Goal: Task Accomplishment & Management: Manage account settings

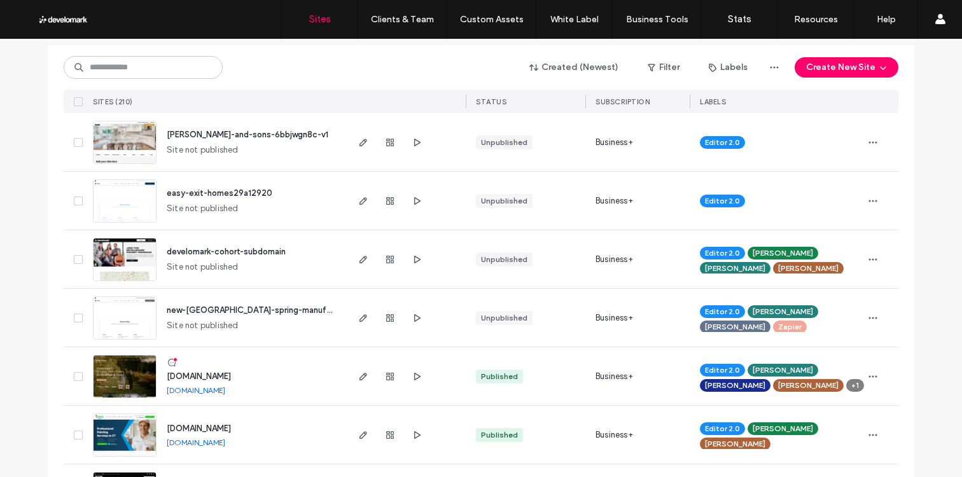
scroll to position [153, 0]
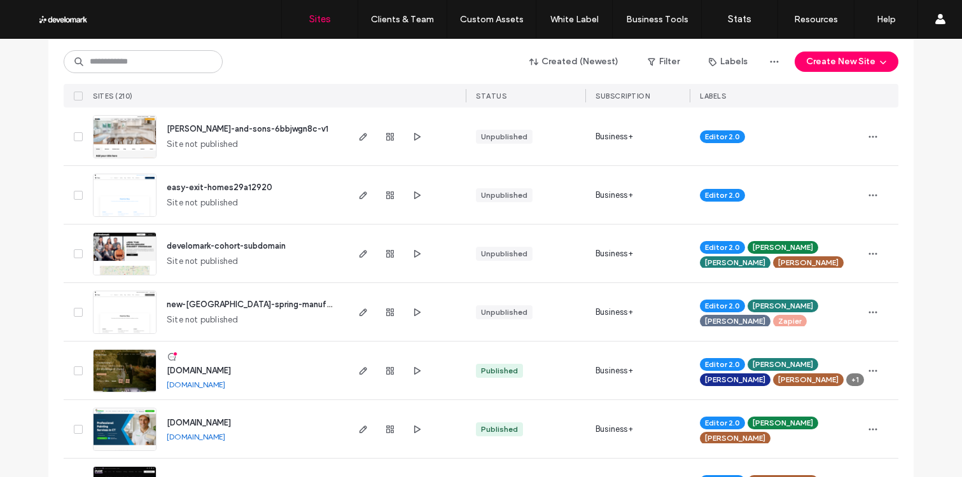
drag, startPoint x: 151, startPoint y: 45, endPoint x: 158, endPoint y: 64, distance: 21.2
click at [150, 46] on div "Created (Newest) Filter Labels Create New Site SITES (210) STATUS SUBSCRIPTION …" at bounding box center [481, 73] width 835 height 68
click at [158, 64] on input at bounding box center [143, 61] width 159 height 23
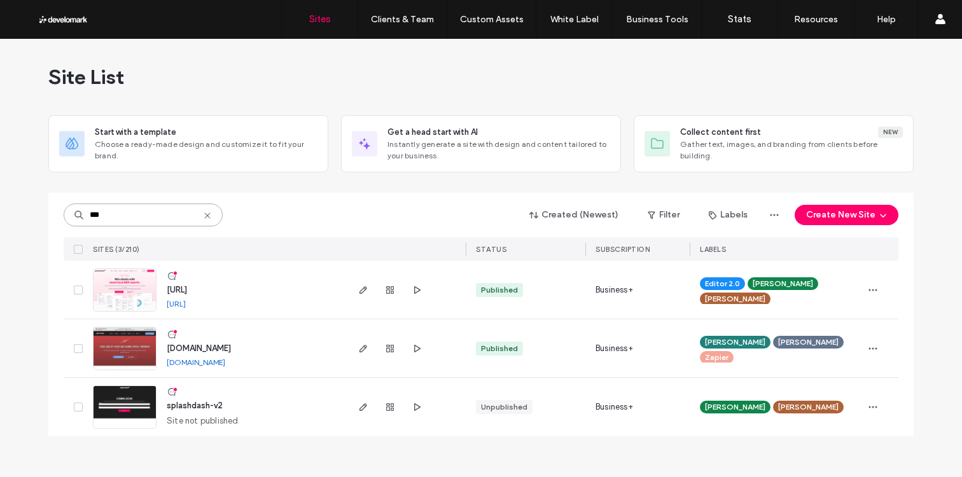
scroll to position [0, 0]
type input "***"
click at [352, 289] on div at bounding box center [405, 290] width 120 height 58
click at [356, 289] on span "button" at bounding box center [363, 290] width 15 height 15
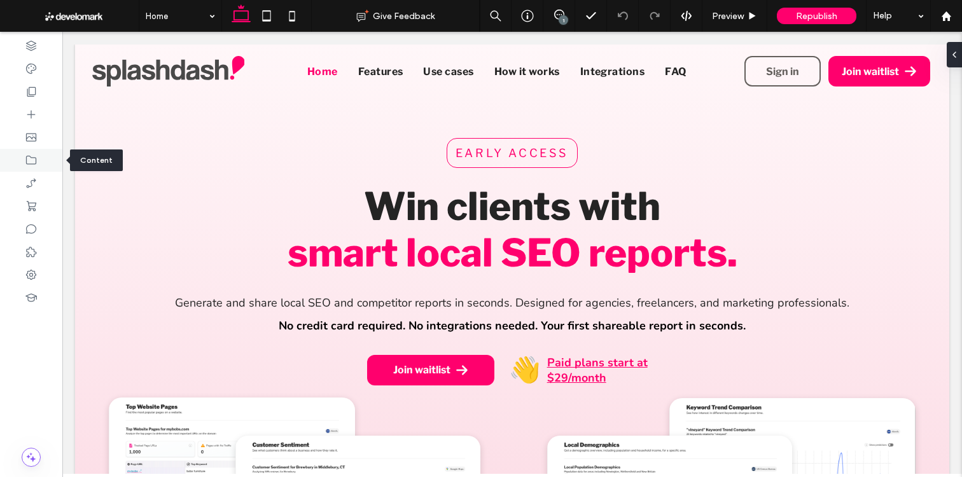
click at [25, 161] on icon at bounding box center [31, 160] width 13 height 13
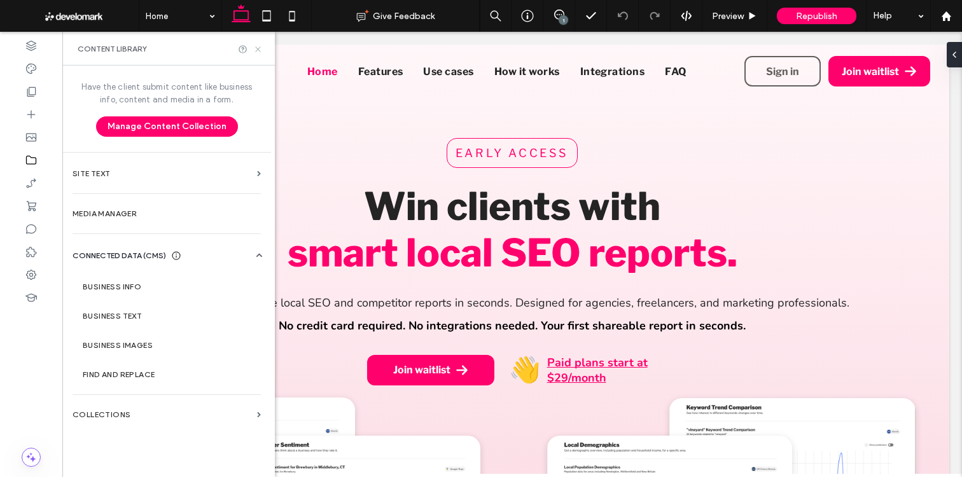
click at [258, 47] on icon at bounding box center [258, 50] width 10 height 10
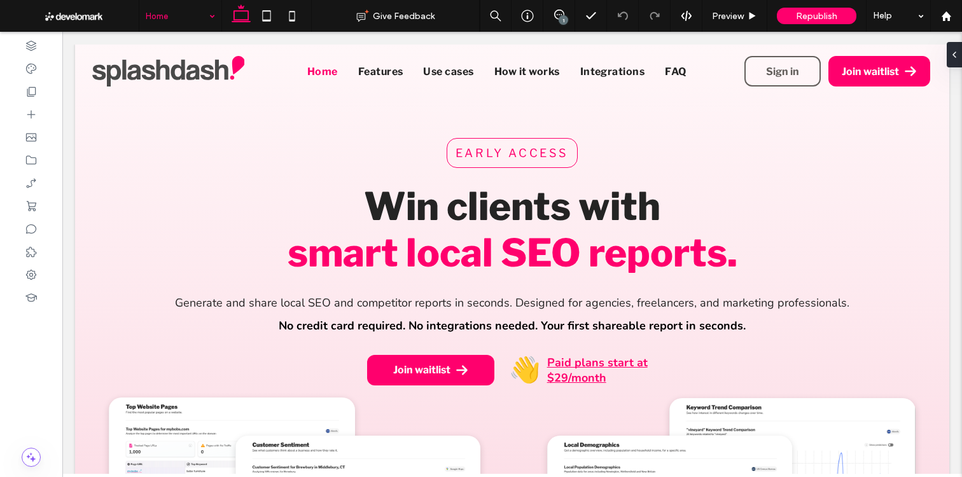
click at [211, 21] on div "Home" at bounding box center [180, 16] width 82 height 32
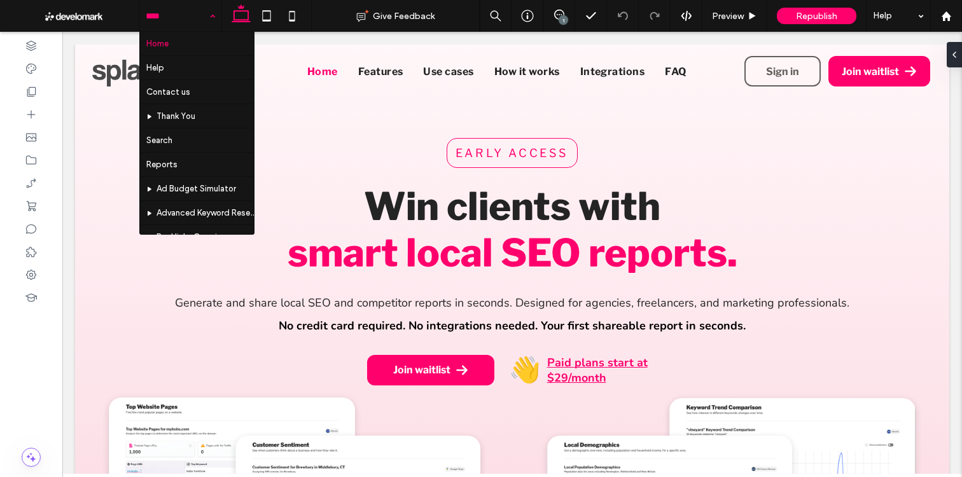
click at [209, 15] on div "Home Help Contact us Thank You Search Reports Ad Budget Simulator Advanced Keyw…" at bounding box center [180, 16] width 82 height 32
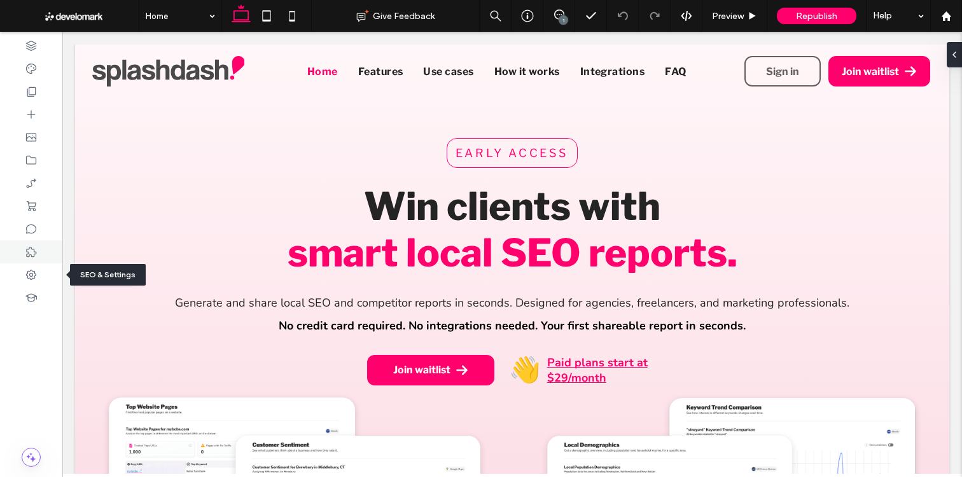
drag, startPoint x: 27, startPoint y: 274, endPoint x: 51, endPoint y: 256, distance: 29.7
click at [27, 274] on use at bounding box center [31, 275] width 10 height 10
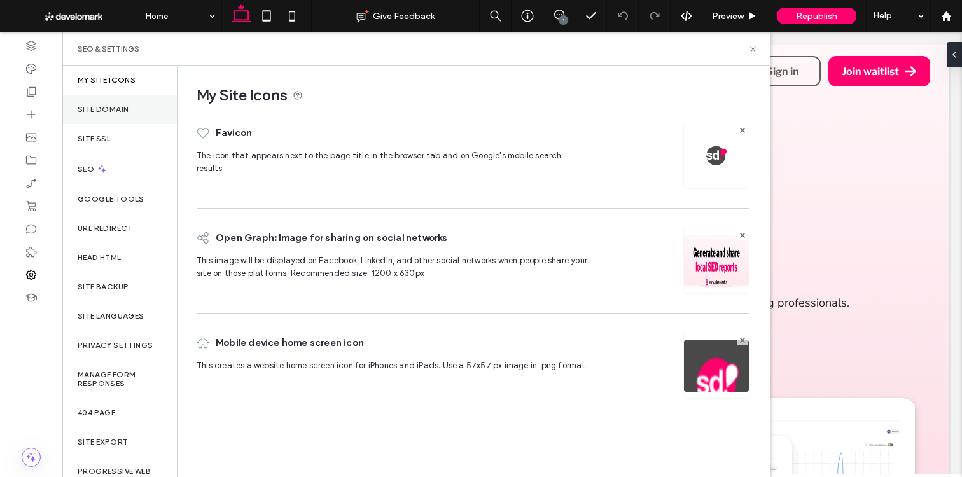
click at [125, 103] on div "Site Domain" at bounding box center [119, 109] width 115 height 29
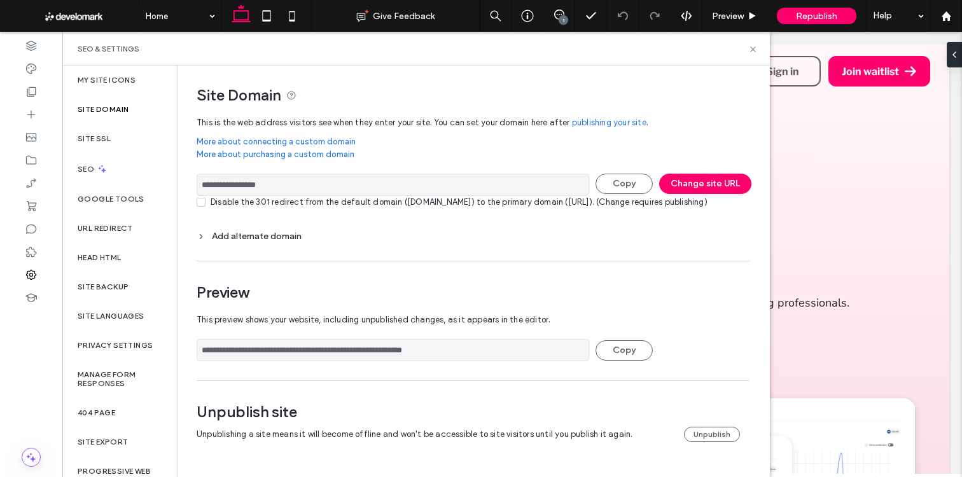
scroll to position [4, 0]
click at [690, 181] on button "Change site URL" at bounding box center [705, 184] width 92 height 20
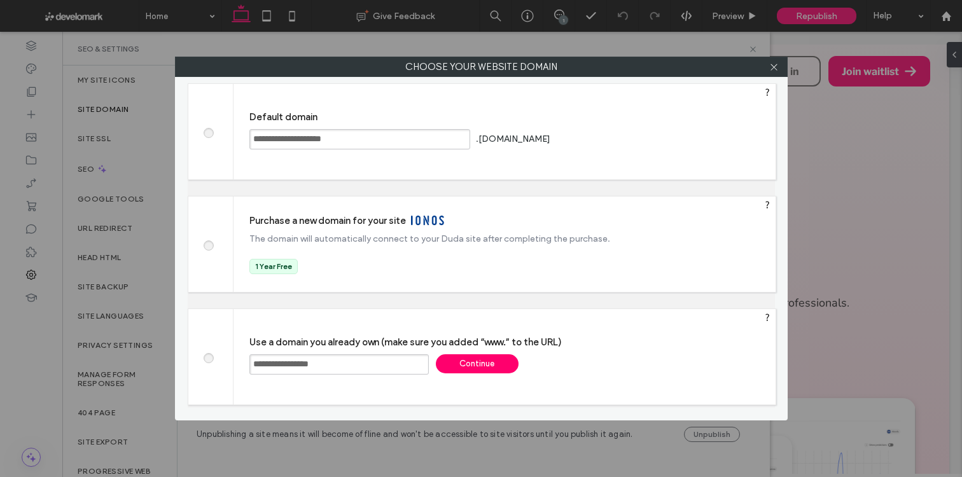
drag, startPoint x: 353, startPoint y: 365, endPoint x: 234, endPoint y: 354, distance: 119.5
click at [234, 354] on div "**********" at bounding box center [505, 356] width 542 height 95
click at [356, 363] on input "**********" at bounding box center [338, 364] width 179 height 20
drag, startPoint x: 356, startPoint y: 368, endPoint x: 308, endPoint y: 365, distance: 47.8
click at [300, 366] on input "**********" at bounding box center [338, 364] width 179 height 20
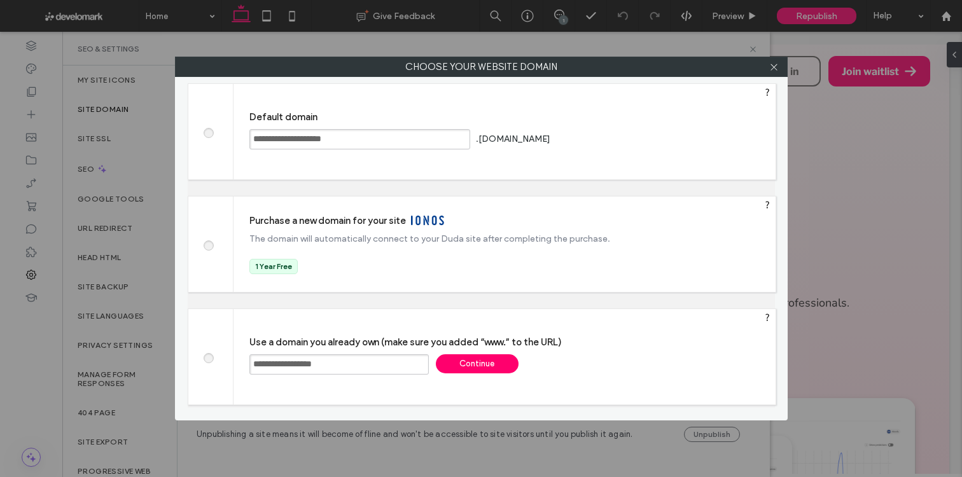
type input "**********"
click at [487, 349] on div "**********" at bounding box center [505, 356] width 542 height 95
click at [475, 367] on div "Continue" at bounding box center [477, 363] width 83 height 19
type input "**********"
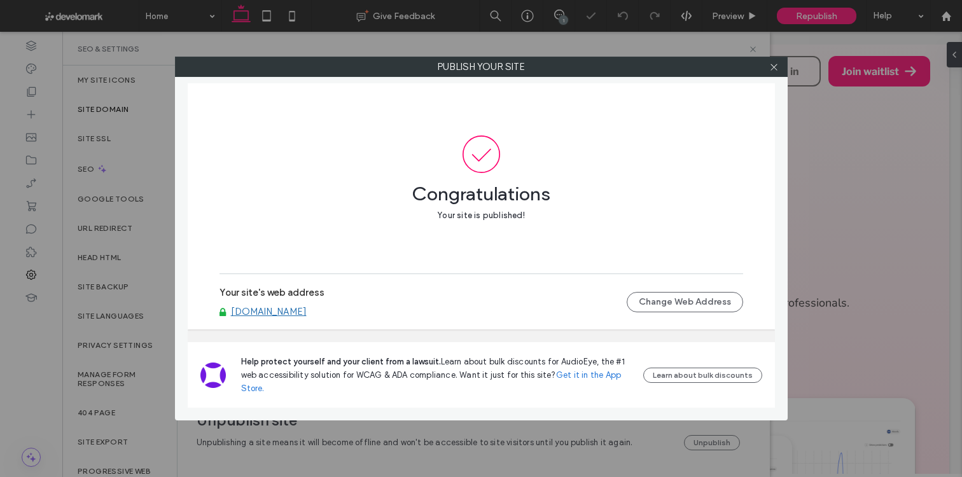
click at [300, 309] on link "www.splashdash.com" at bounding box center [269, 311] width 76 height 11
drag, startPoint x: 771, startPoint y: 71, endPoint x: 761, endPoint y: 74, distance: 10.9
click at [771, 71] on icon at bounding box center [774, 67] width 10 height 10
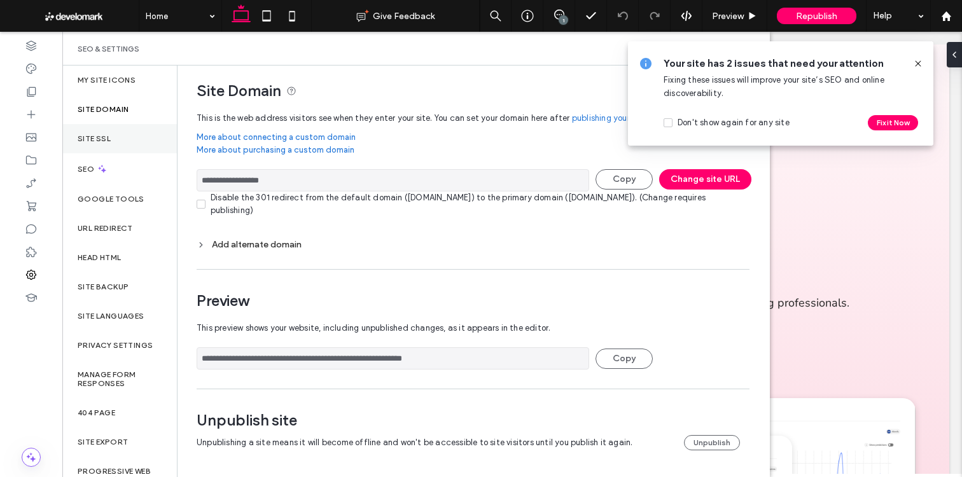
click at [146, 137] on div "Site SSL" at bounding box center [119, 138] width 115 height 29
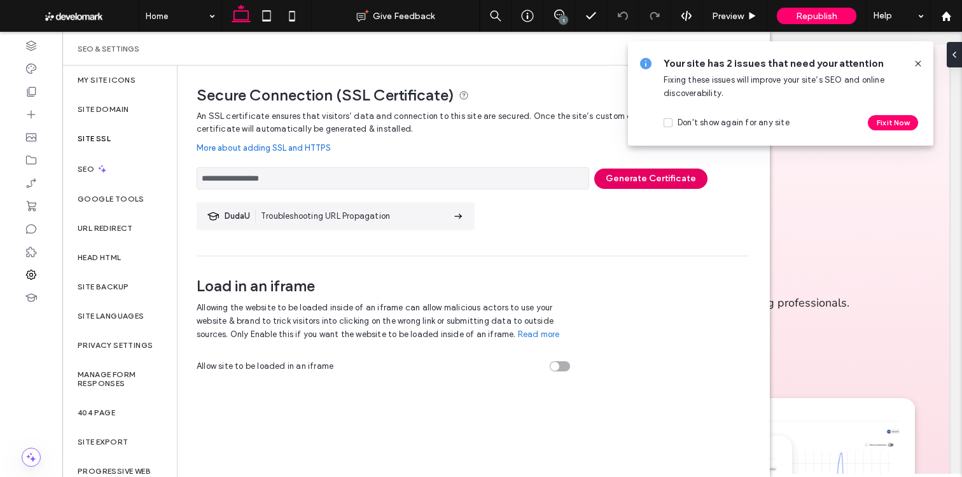
click at [615, 183] on button "Generate Certificate" at bounding box center [650, 179] width 113 height 20
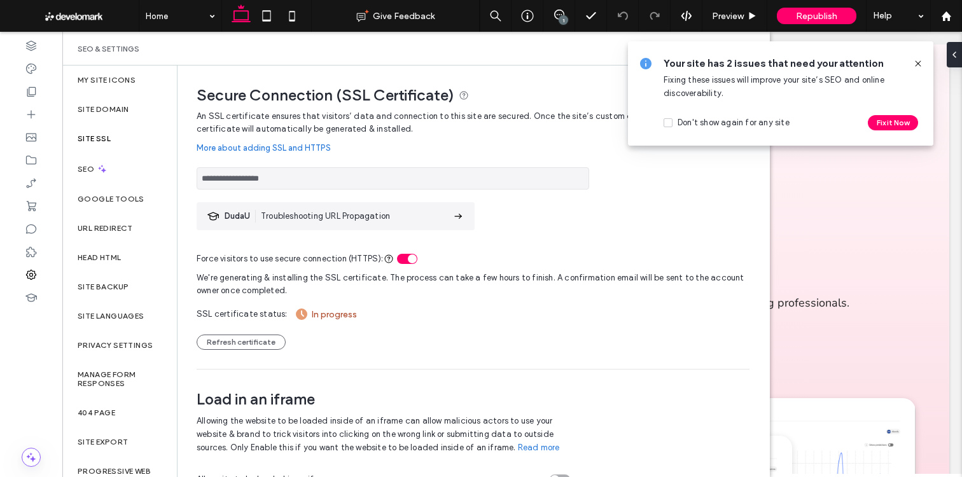
click at [918, 64] on use at bounding box center [918, 63] width 6 height 6
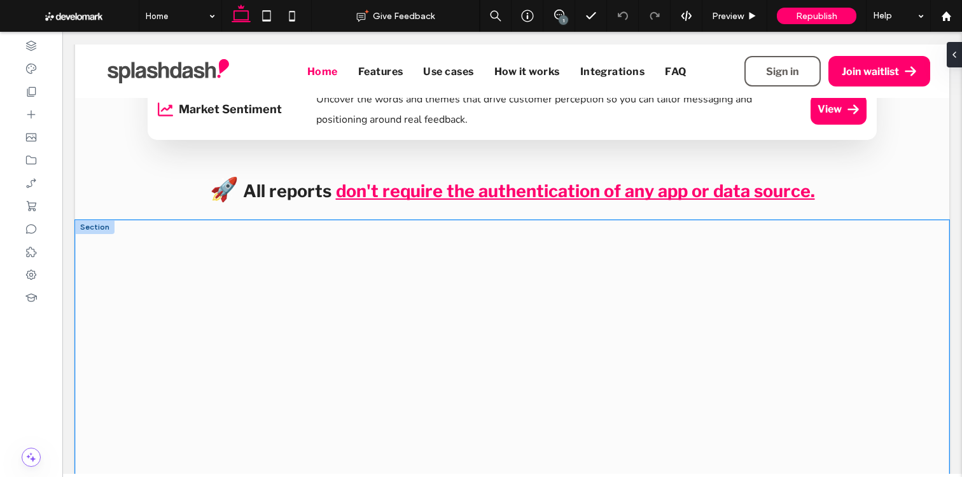
scroll to position [1865, 0]
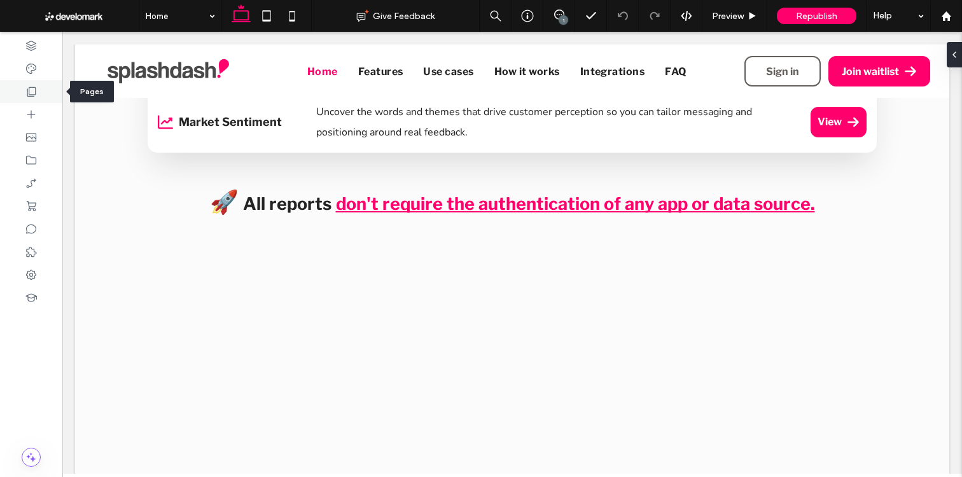
click at [57, 92] on div at bounding box center [31, 91] width 62 height 23
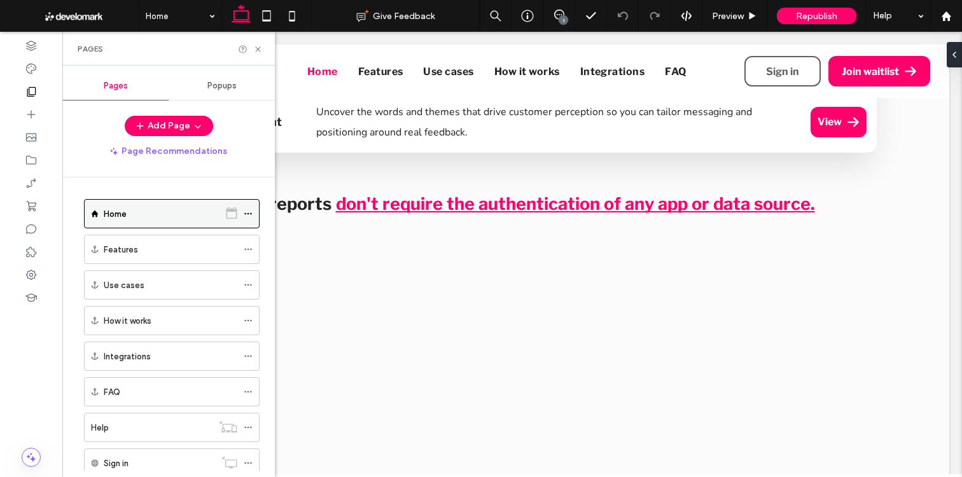
click at [247, 214] on icon at bounding box center [248, 213] width 9 height 9
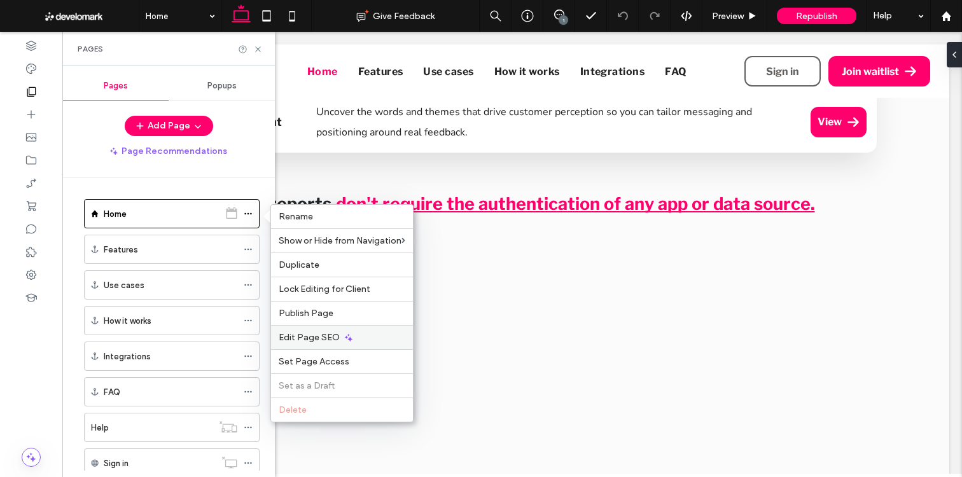
click at [332, 334] on span "Edit Page SEO" at bounding box center [309, 337] width 61 height 11
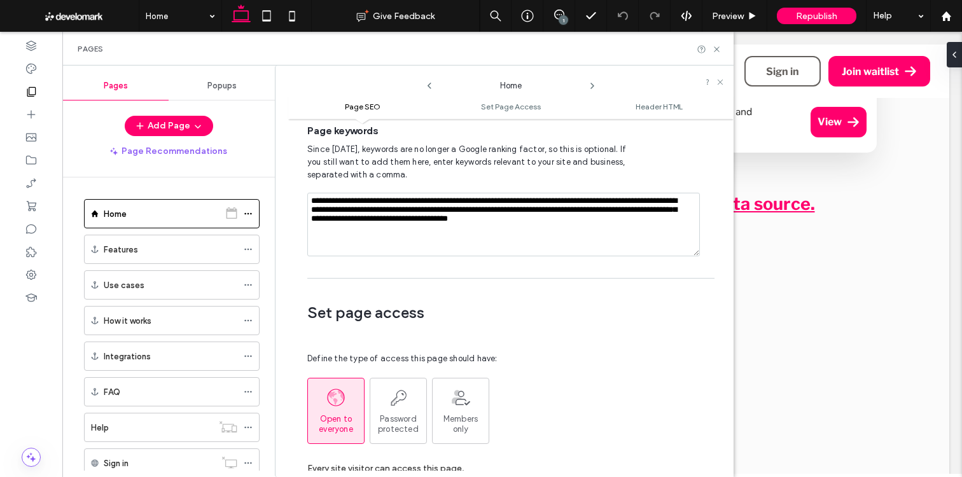
scroll to position [253, 0]
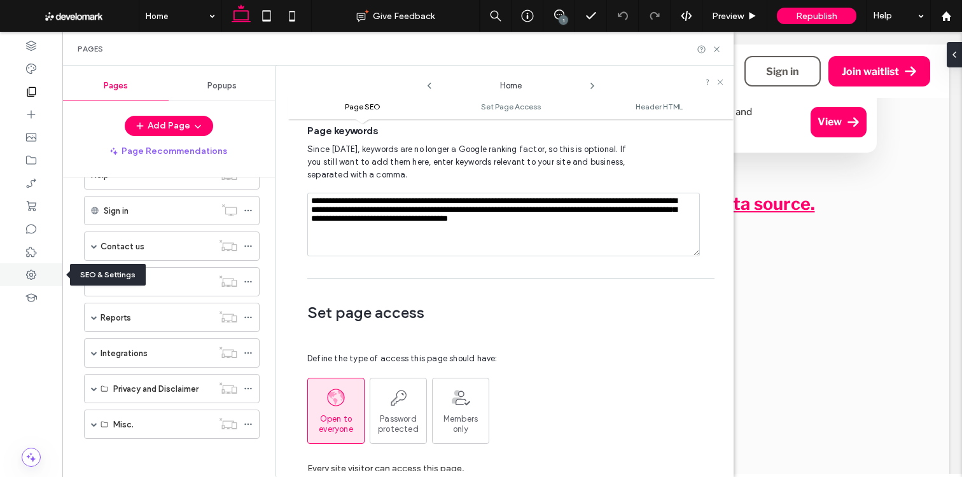
click at [32, 272] on icon at bounding box center [31, 275] width 13 height 13
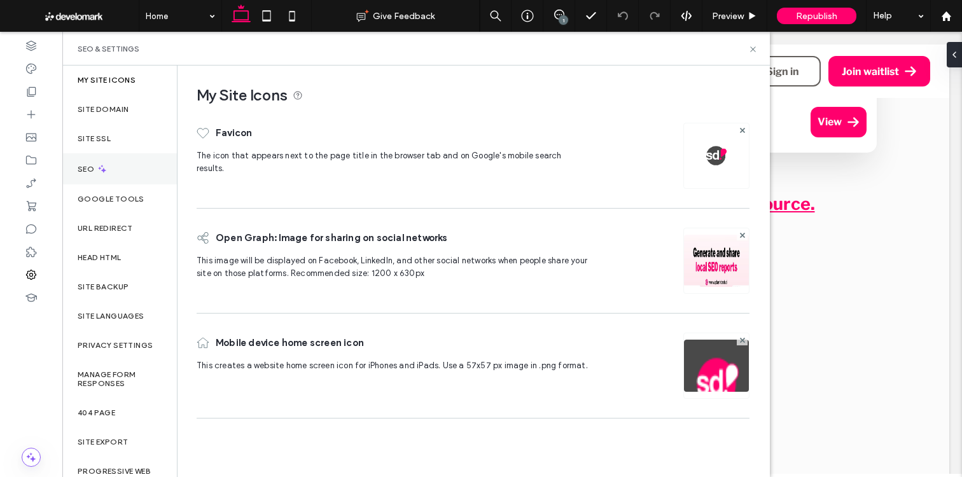
click at [127, 169] on div "SEO" at bounding box center [119, 168] width 115 height 31
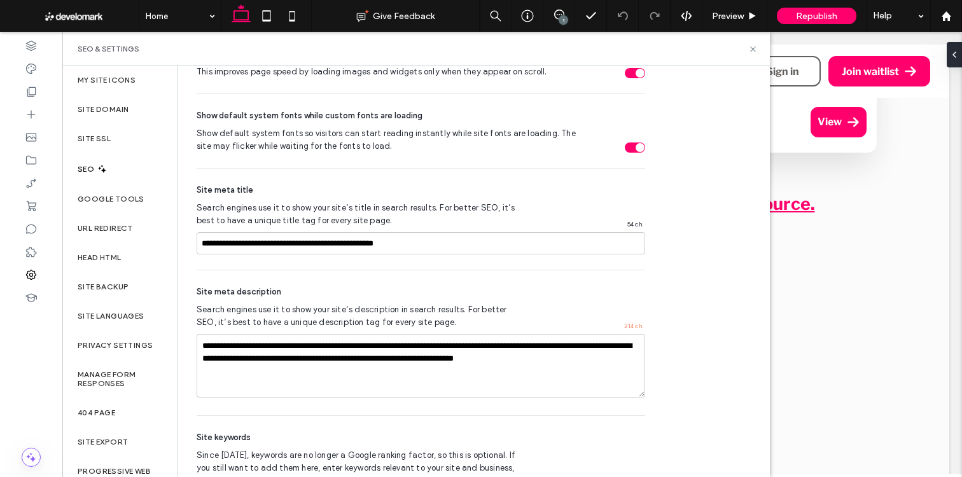
scroll to position [557, 0]
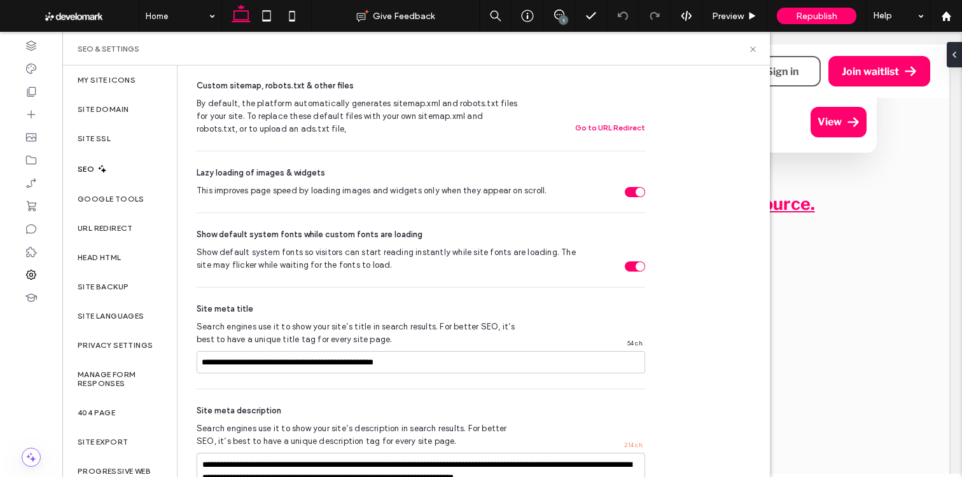
click at [111, 177] on div "SEO" at bounding box center [119, 168] width 115 height 31
click at [111, 171] on div "SEO" at bounding box center [119, 168] width 115 height 31
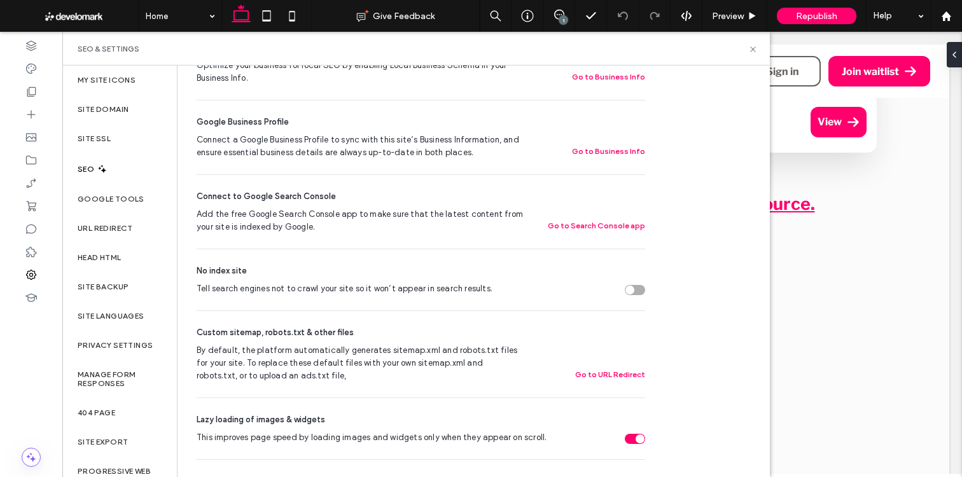
scroll to position [0, 0]
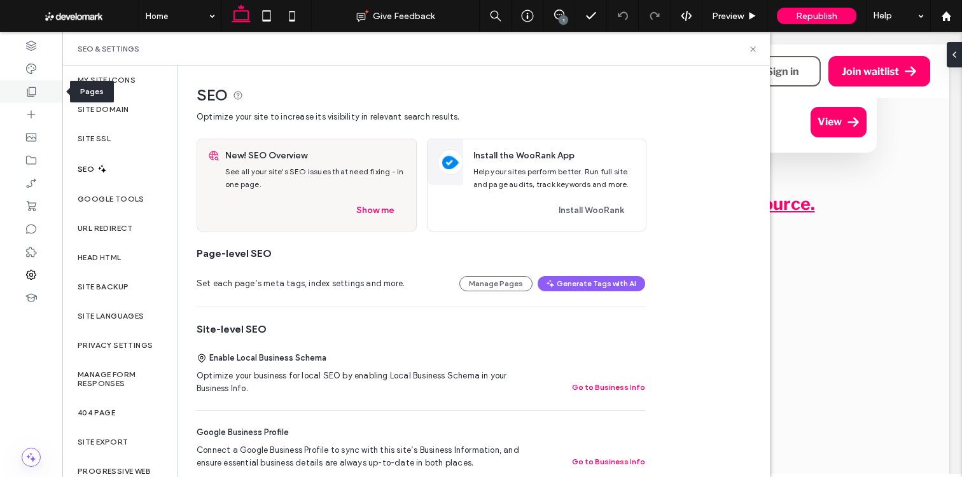
click at [52, 99] on div at bounding box center [31, 91] width 62 height 23
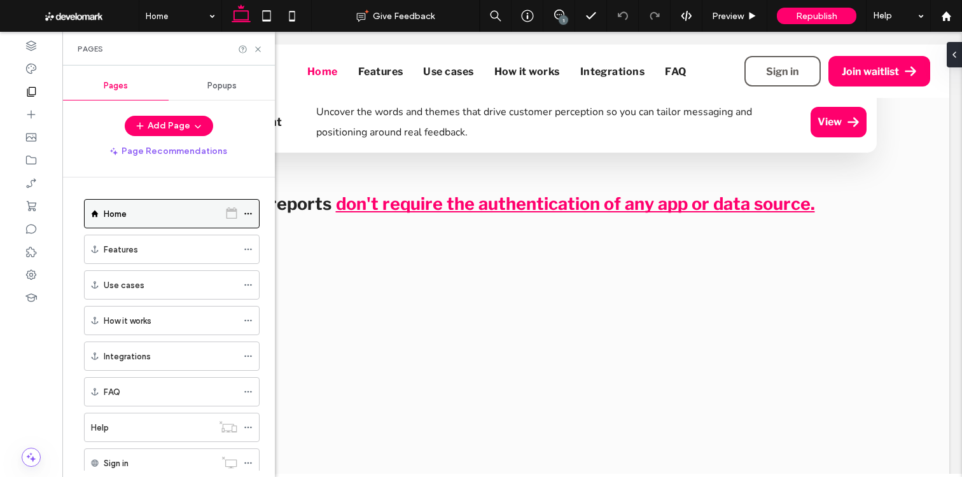
click at [249, 213] on icon at bounding box center [248, 213] width 9 height 9
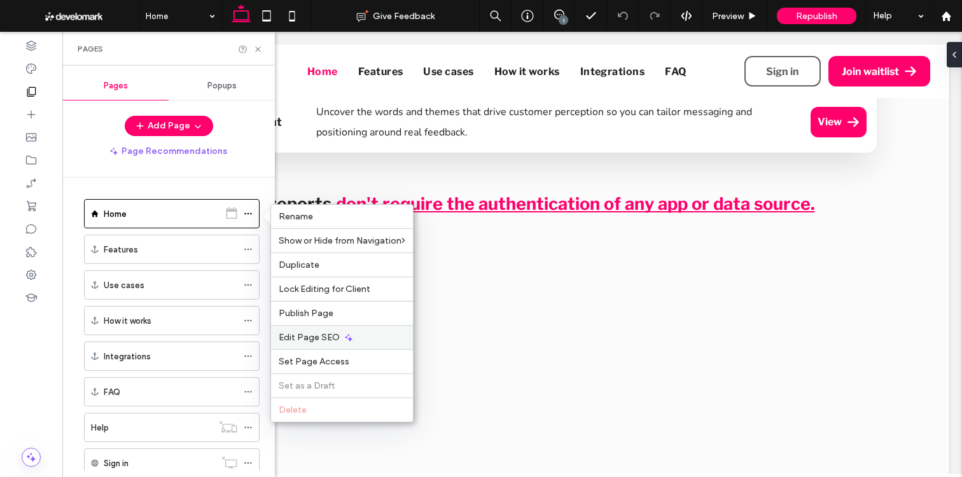
click at [351, 333] on icon at bounding box center [349, 338] width 10 height 10
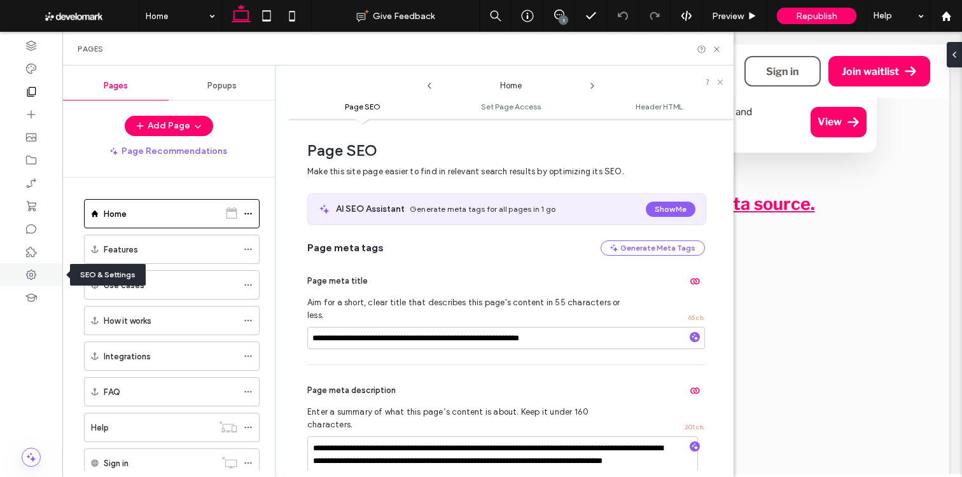
click at [43, 268] on div at bounding box center [31, 274] width 62 height 23
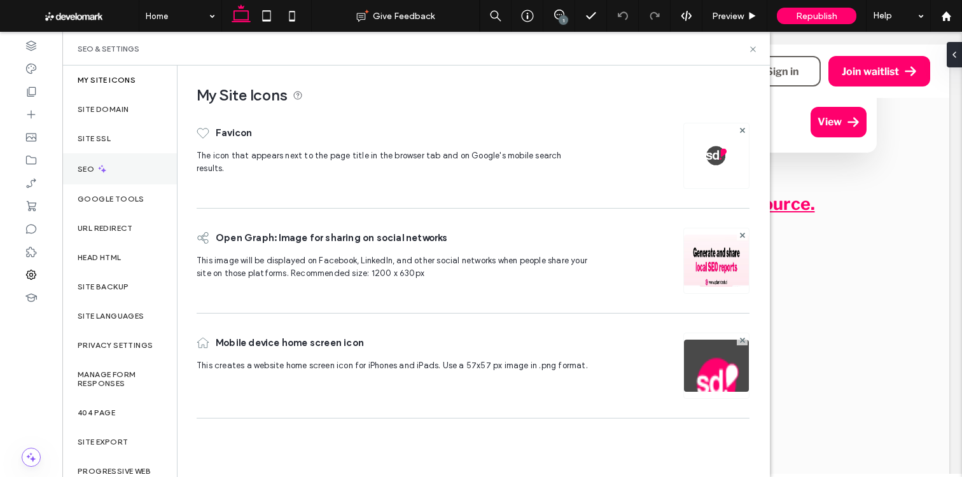
click at [106, 172] on icon at bounding box center [102, 169] width 11 height 11
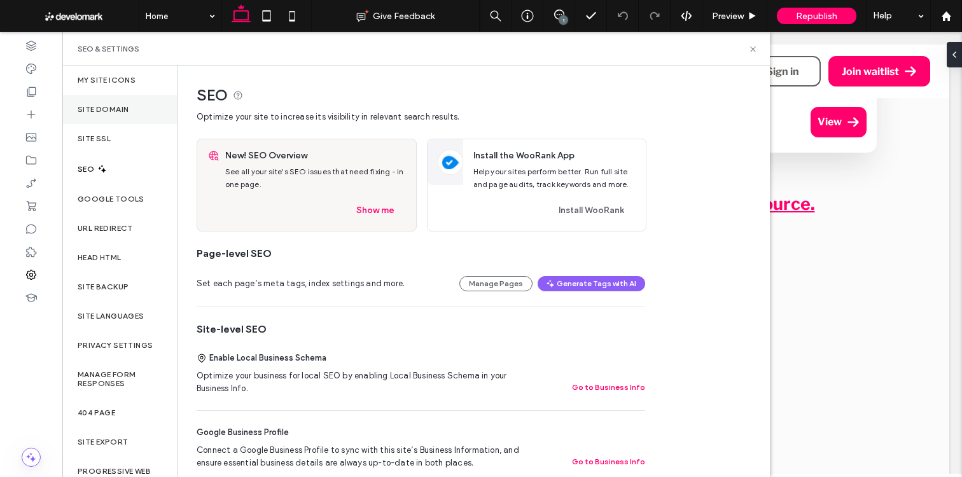
click at [112, 108] on label "Site Domain" at bounding box center [103, 109] width 51 height 9
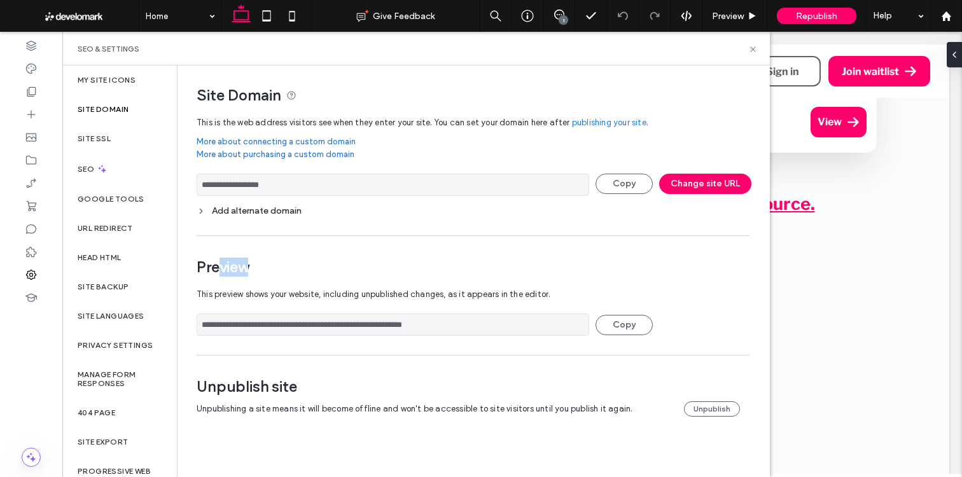
drag, startPoint x: 225, startPoint y: 272, endPoint x: 309, endPoint y: 272, distance: 83.4
click at [299, 272] on span "Preview" at bounding box center [468, 267] width 543 height 19
click at [308, 272] on span "Preview" at bounding box center [468, 267] width 543 height 19
click at [121, 193] on div "Google Tools" at bounding box center [119, 199] width 115 height 29
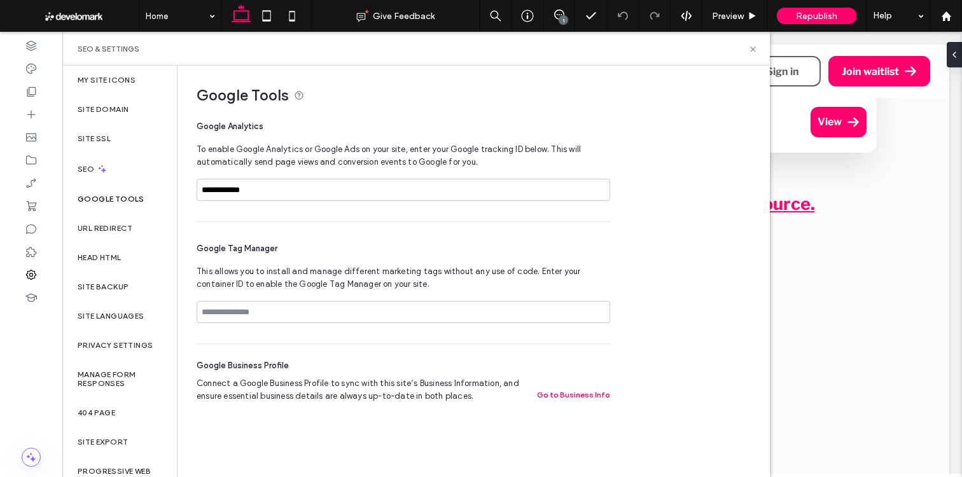
drag, startPoint x: 111, startPoint y: 162, endPoint x: 176, endPoint y: 159, distance: 65.0
click at [111, 162] on div "SEO" at bounding box center [119, 168] width 115 height 31
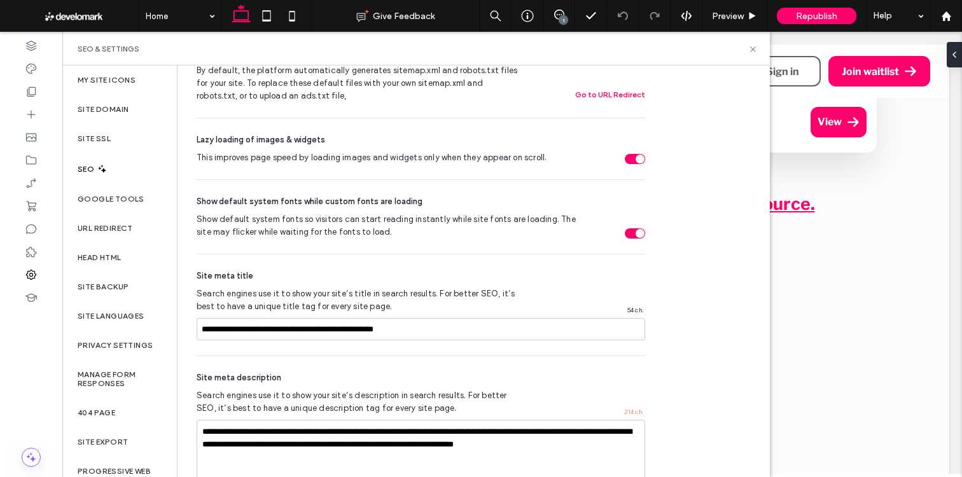
scroll to position [783, 0]
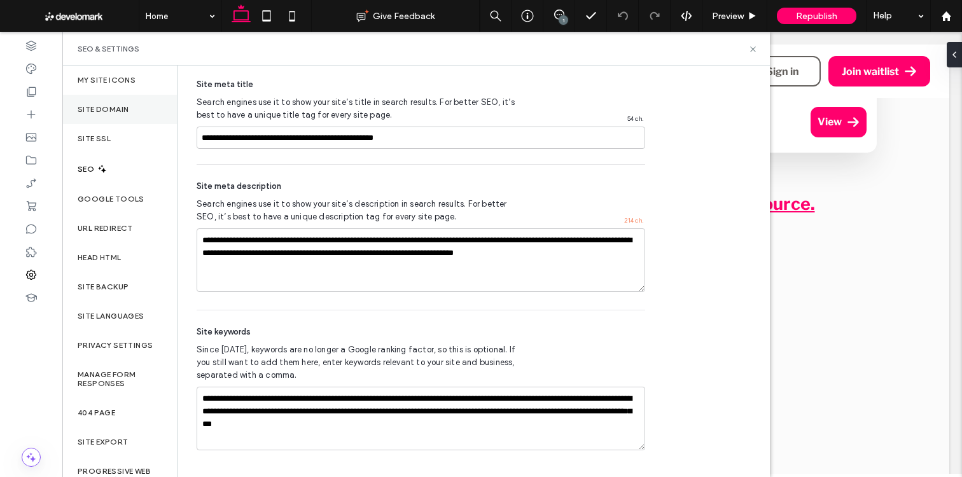
click at [100, 108] on label "Site Domain" at bounding box center [103, 109] width 51 height 9
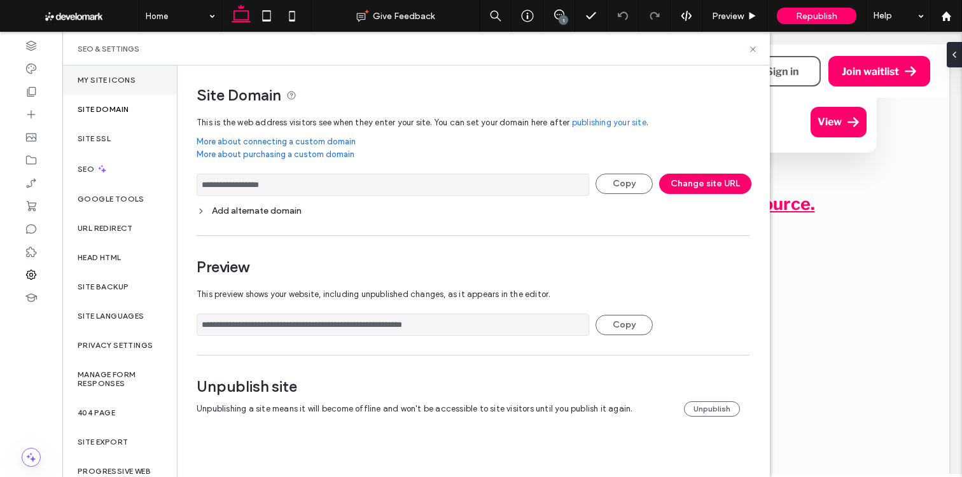
click at [138, 81] on div "My Site Icons" at bounding box center [119, 80] width 115 height 29
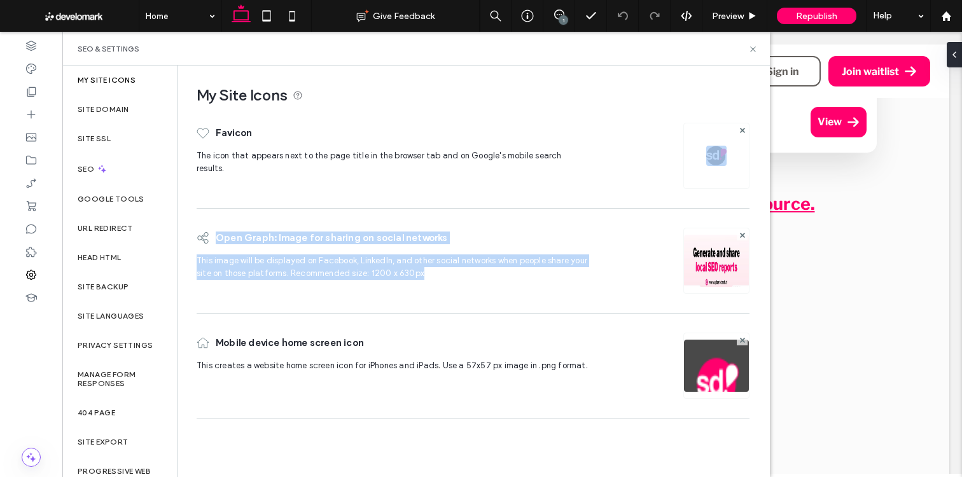
drag, startPoint x: 342, startPoint y: 205, endPoint x: 482, endPoint y: 269, distance: 153.8
click at [481, 269] on div "Favicon The icon that appears next to the page title in the browser tab and on …" at bounding box center [473, 267] width 553 height 315
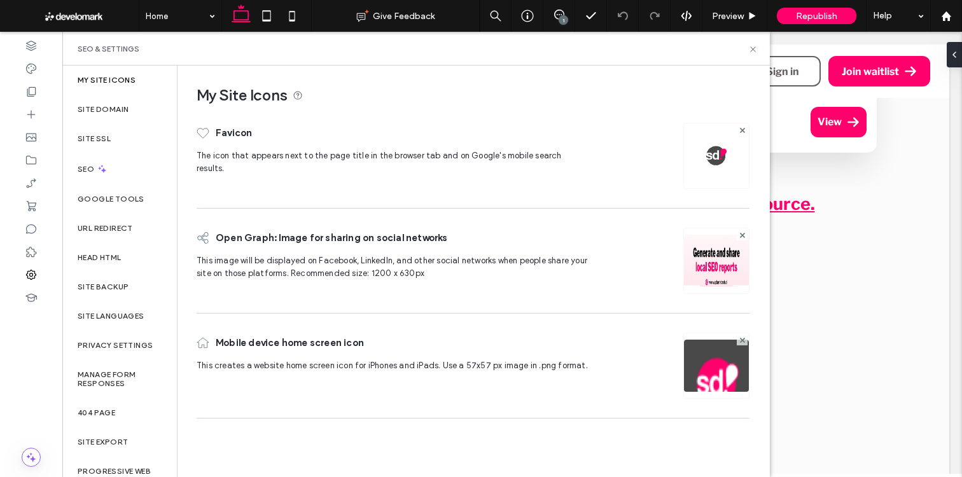
drag, startPoint x: 482, startPoint y: 269, endPoint x: 380, endPoint y: 247, distance: 104.1
click at [481, 268] on span "This image will be displayed on Facebook, LinkedIn, and other social networks w…" at bounding box center [393, 271] width 393 height 32
click at [45, 95] on div at bounding box center [31, 91] width 62 height 23
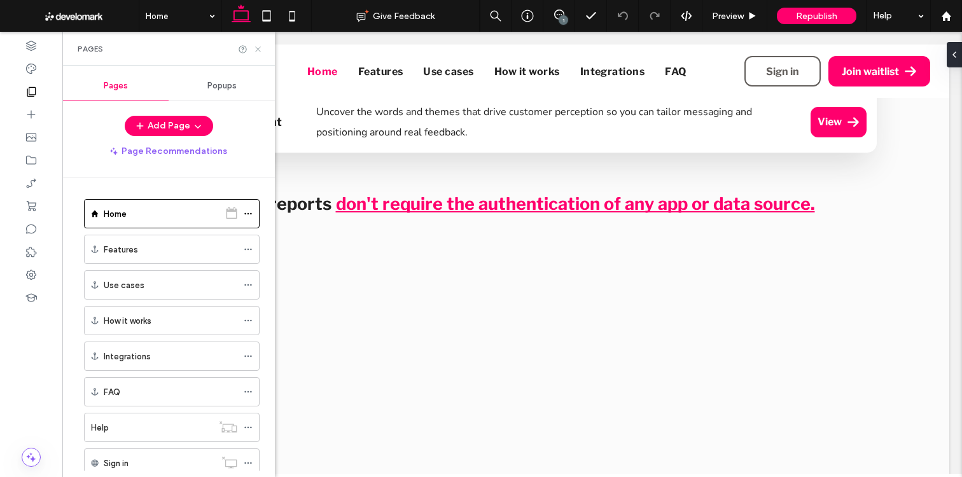
drag, startPoint x: 255, startPoint y: 46, endPoint x: 193, endPoint y: 10, distance: 71.6
click at [255, 46] on icon at bounding box center [258, 50] width 10 height 10
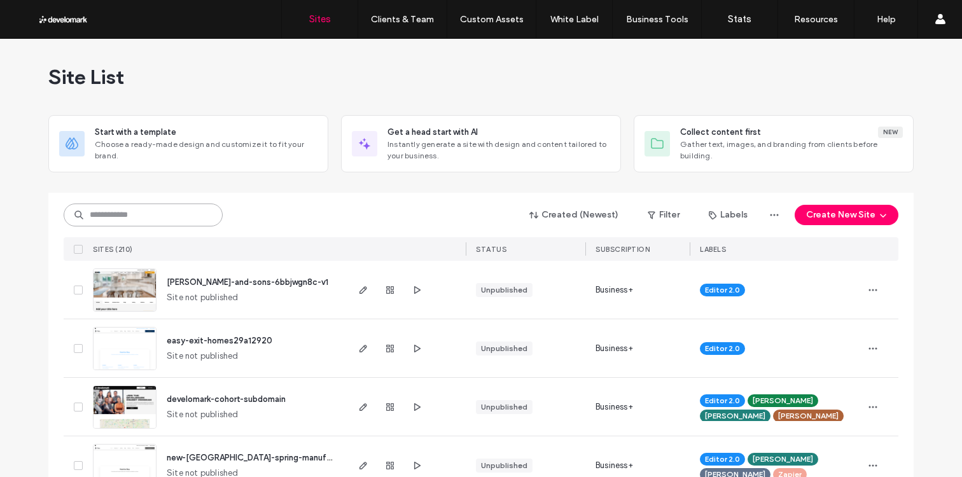
click at [152, 207] on input at bounding box center [143, 215] width 159 height 23
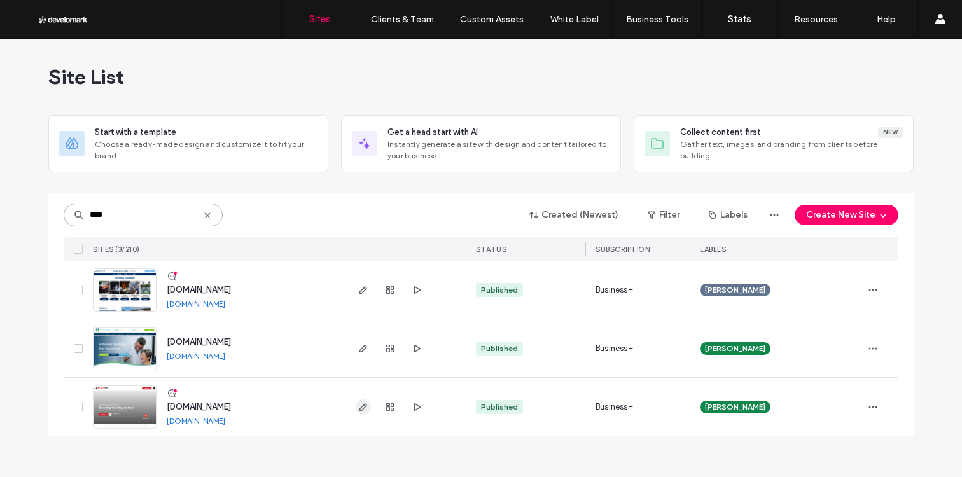
type input "****"
click at [359, 406] on icon "button" at bounding box center [363, 407] width 10 height 10
